Goal: Navigation & Orientation: Find specific page/section

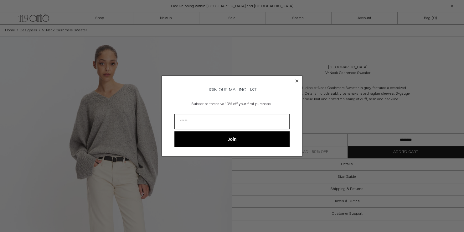
click at [291, 78] on form "JOIN OUR MAILING LIST Subscribe to receive 10% off your first purchase Join ***…" at bounding box center [232, 115] width 141 height 81
click at [298, 78] on icon "Close dialog" at bounding box center [297, 81] width 6 height 6
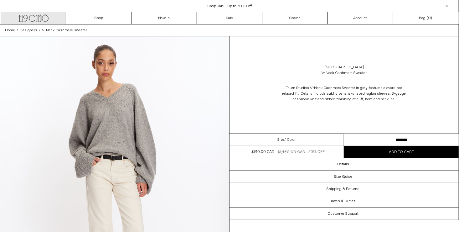
click at [18, 22] on link ".cls-1, .cls-2 { fill: #231f20; stroke: #231f20; stroke-miterlimit: 10; stroke-…" at bounding box center [33, 18] width 65 height 12
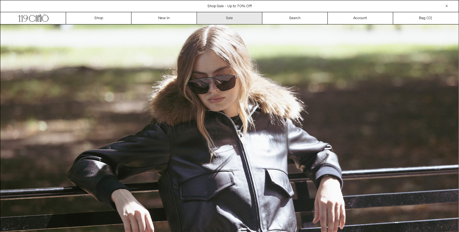
click at [234, 17] on link "Sale" at bounding box center [229, 18] width 65 height 12
